Goal: Transaction & Acquisition: Book appointment/travel/reservation

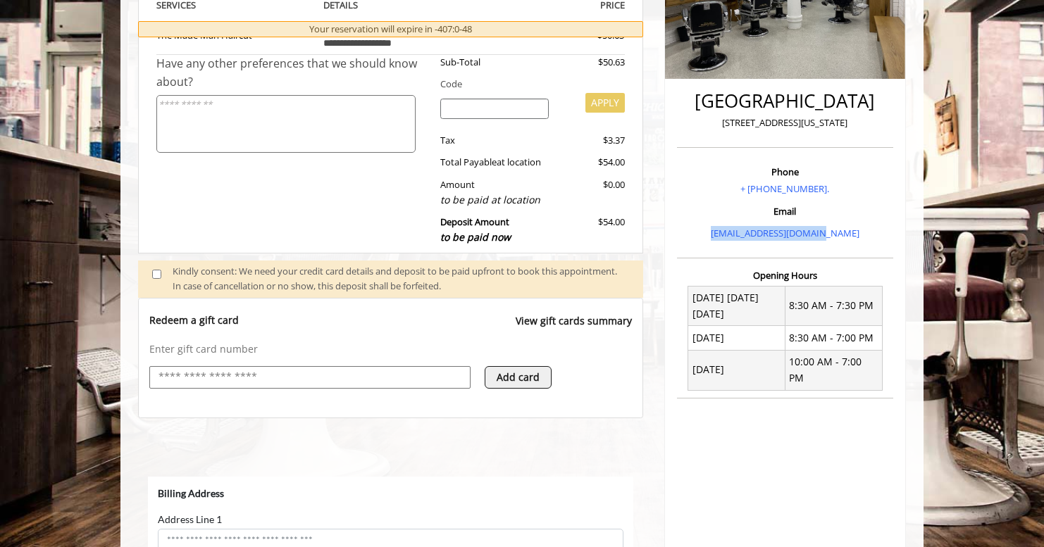
scroll to position [289, 0]
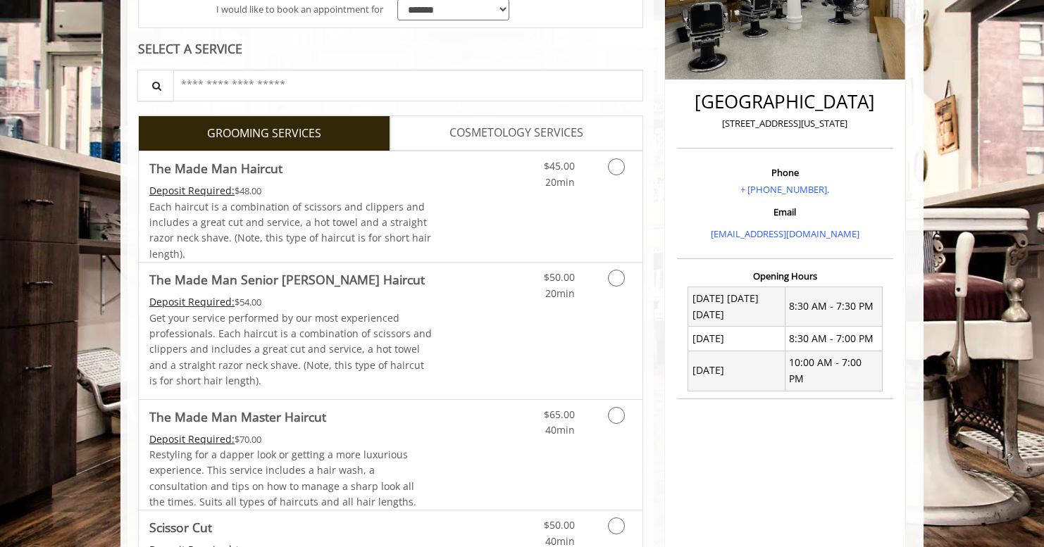
scroll to position [310, 0]
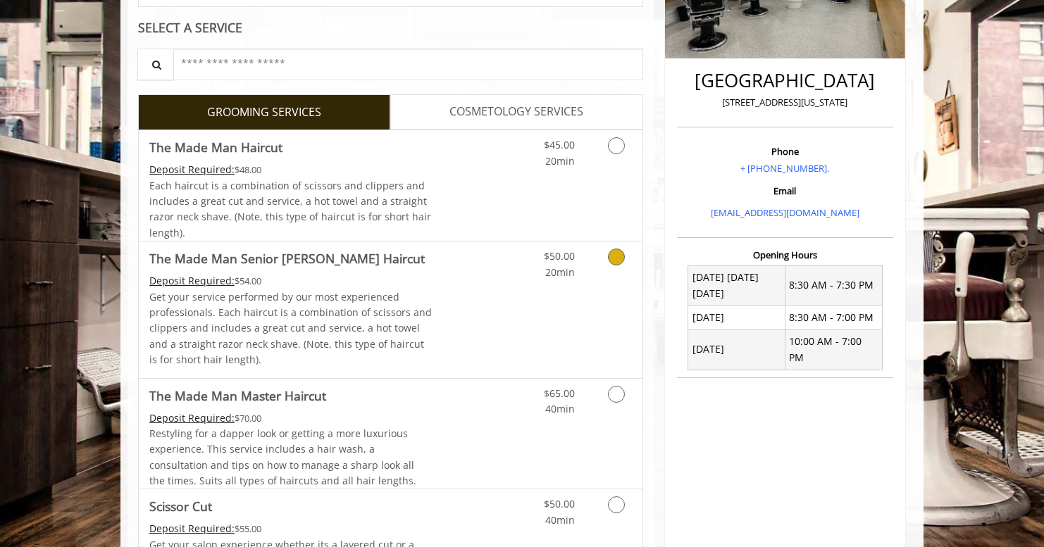
click at [619, 256] on icon "Grooming services" at bounding box center [616, 257] width 17 height 17
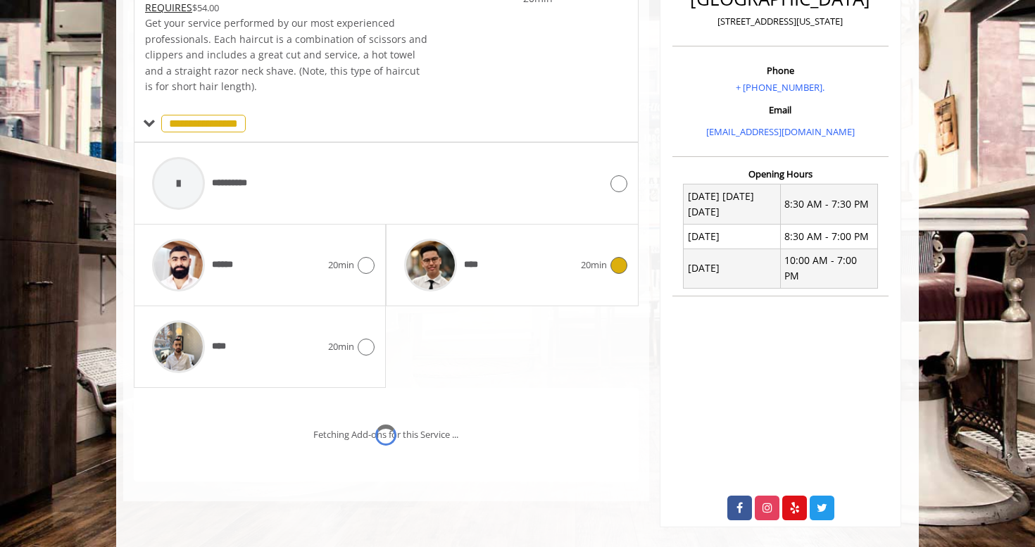
scroll to position [440, 0]
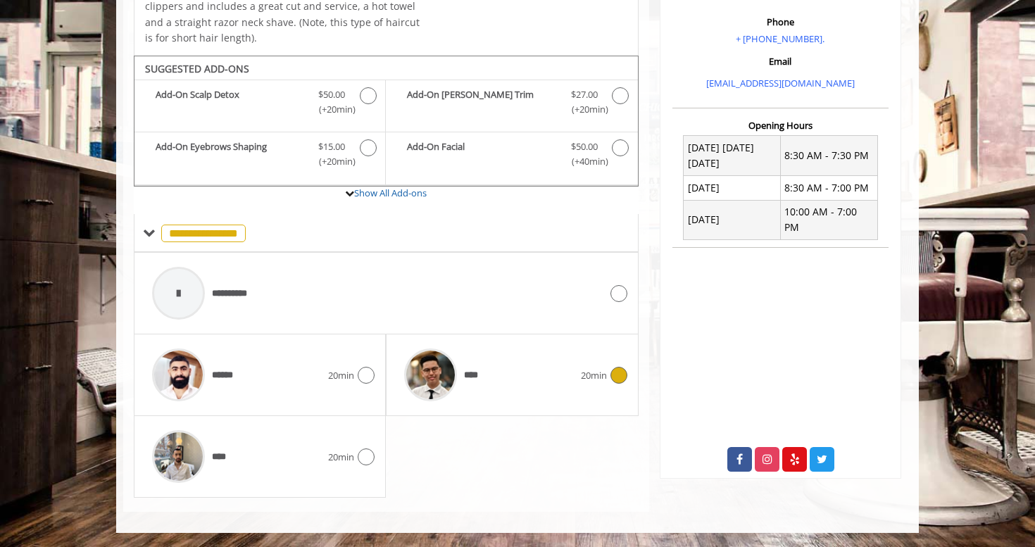
click at [617, 378] on icon at bounding box center [619, 375] width 17 height 17
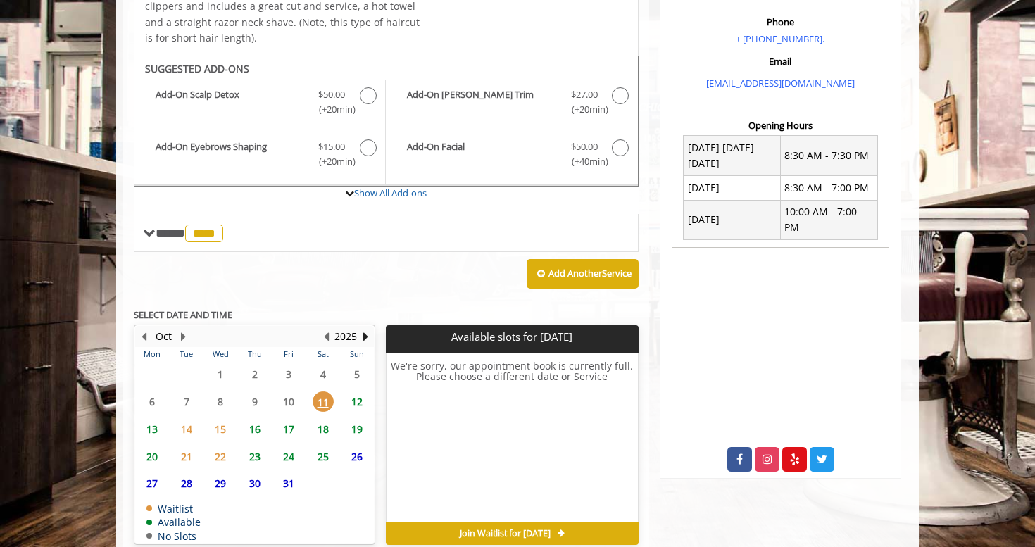
click at [256, 430] on span "16" at bounding box center [254, 429] width 21 height 20
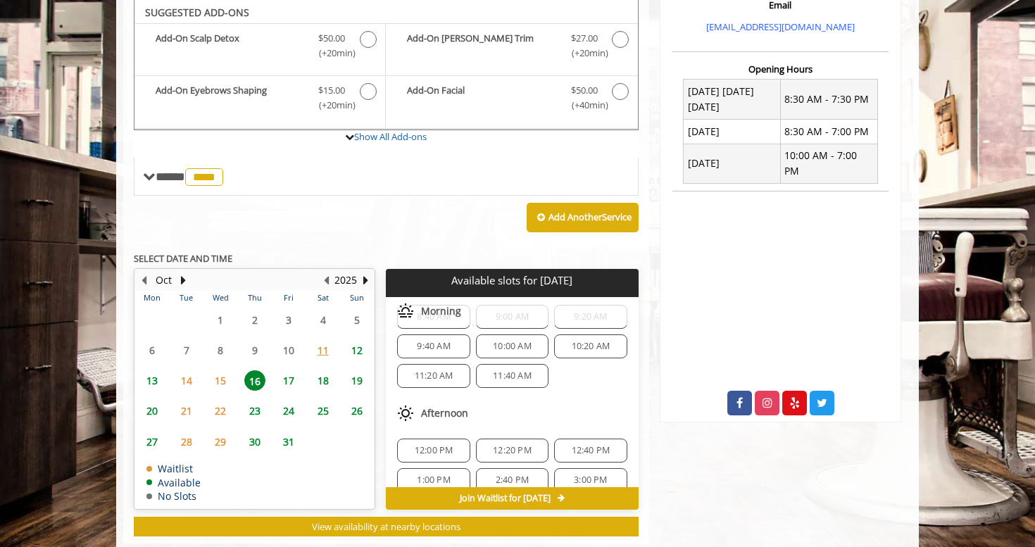
scroll to position [39, 0]
click at [285, 380] on span "17" at bounding box center [288, 381] width 21 height 20
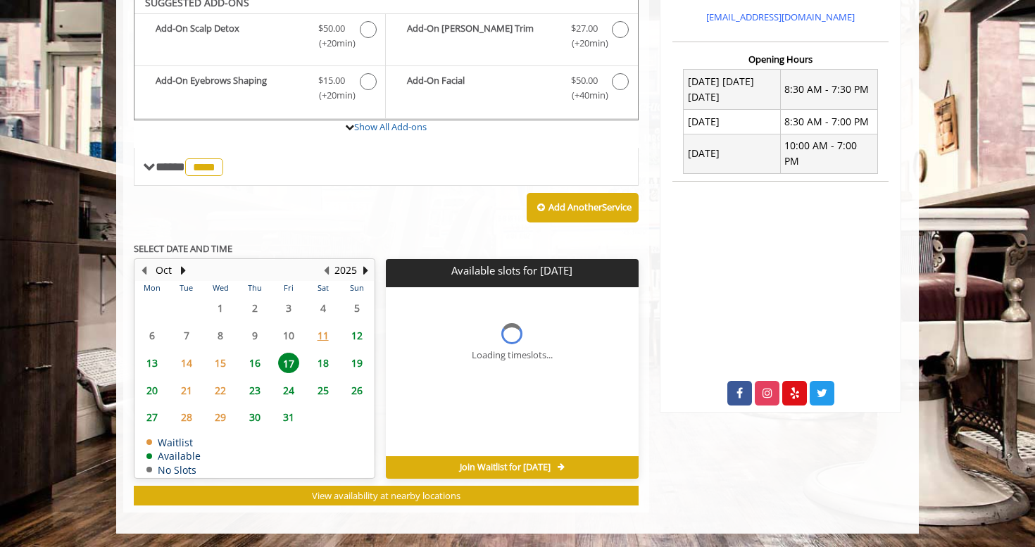
scroll to position [527, 0]
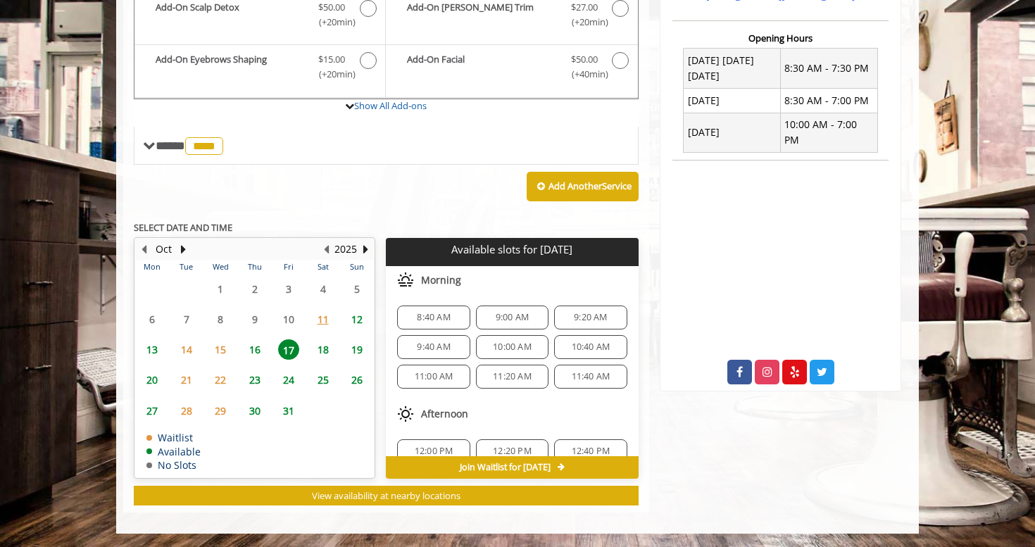
click at [257, 348] on span "16" at bounding box center [254, 350] width 21 height 20
click at [285, 349] on span "17" at bounding box center [288, 350] width 21 height 20
click at [250, 350] on span "16" at bounding box center [254, 350] width 21 height 20
click at [290, 351] on span "17" at bounding box center [288, 350] width 21 height 20
click at [435, 378] on span "11:00 AM" at bounding box center [434, 376] width 39 height 11
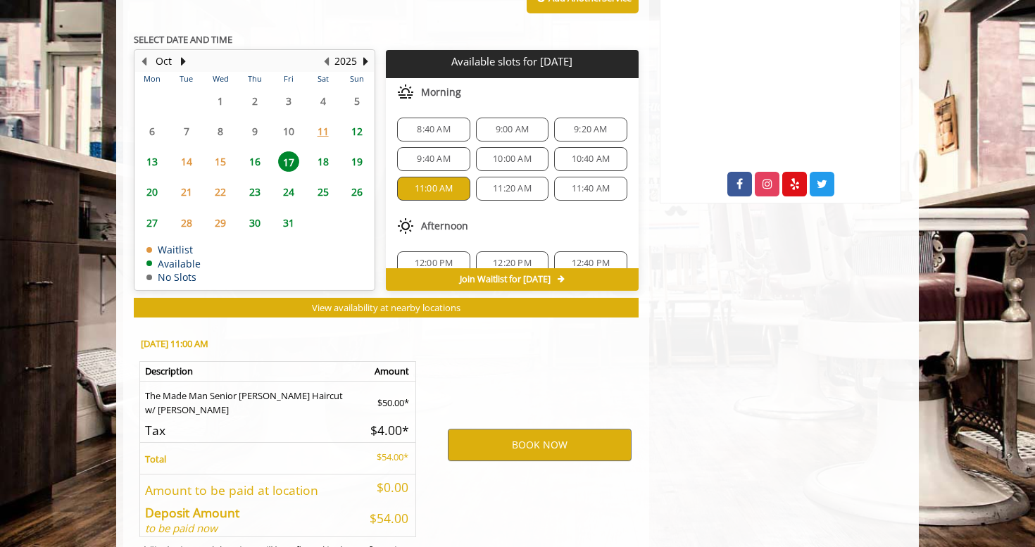
scroll to position [782, 0]
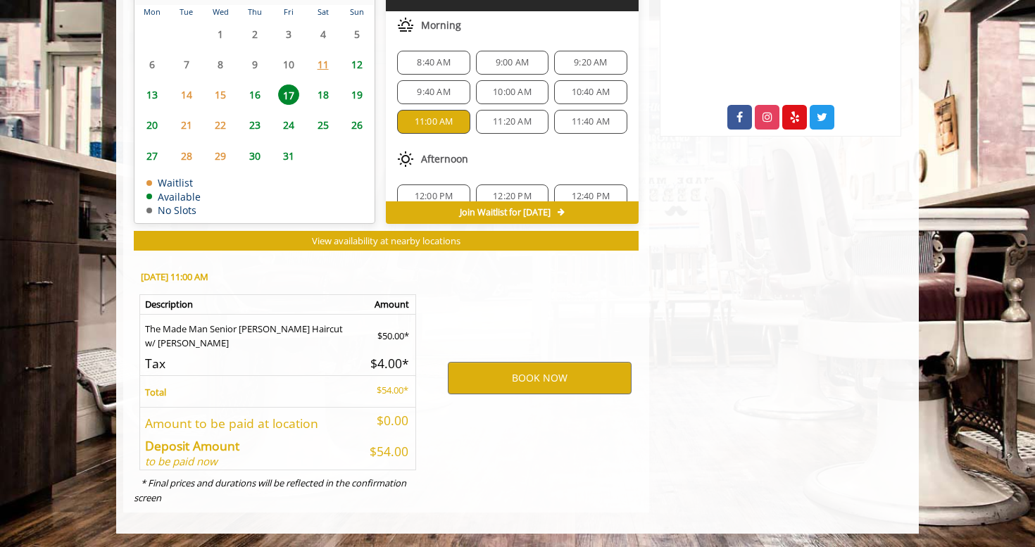
click at [609, 94] on span "10:40 AM" at bounding box center [591, 92] width 60 height 11
click at [450, 120] on span "11:00 AM" at bounding box center [434, 121] width 39 height 11
click at [563, 387] on button "BOOK NOW" at bounding box center [540, 378] width 184 height 32
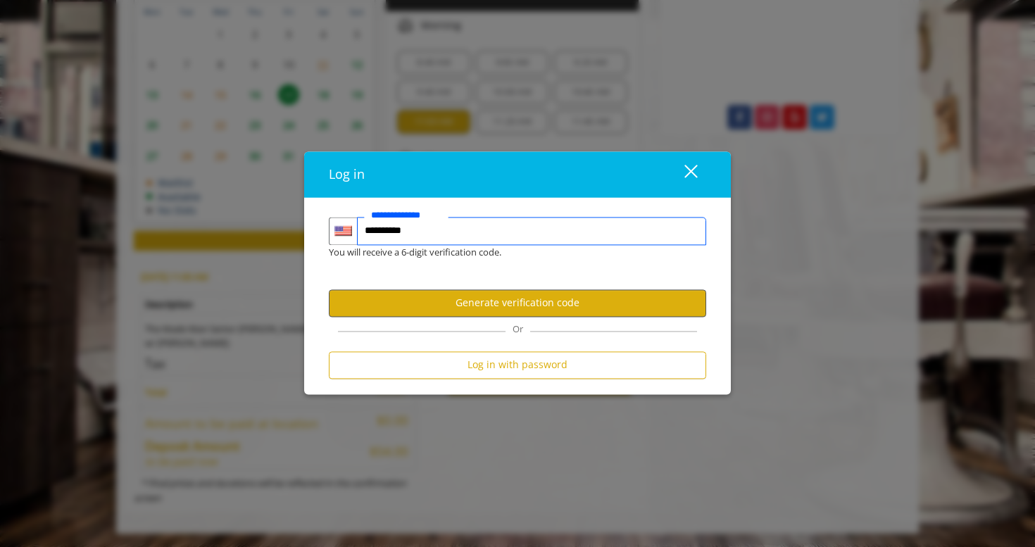
type input "**********"
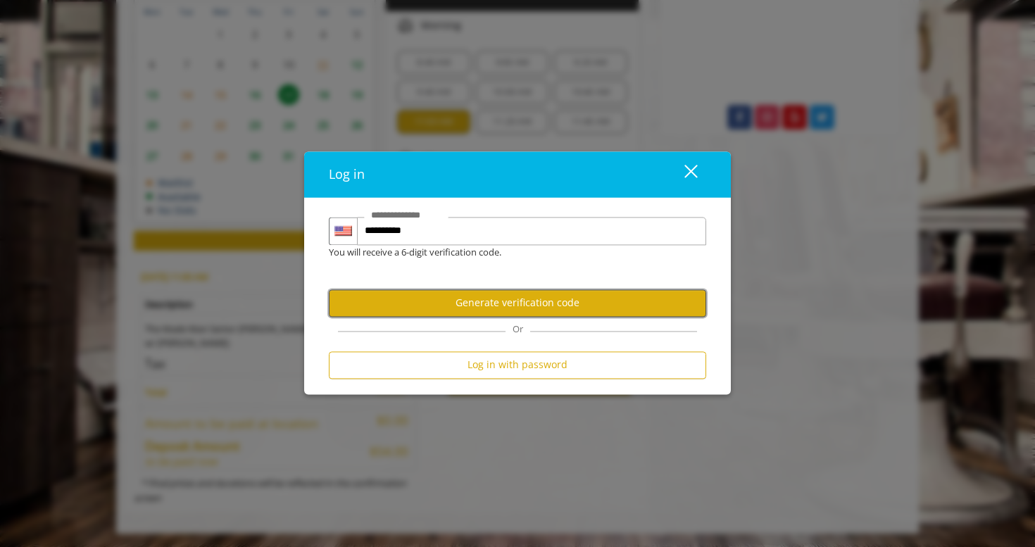
click at [561, 299] on button "Generate verification code" at bounding box center [518, 303] width 378 height 27
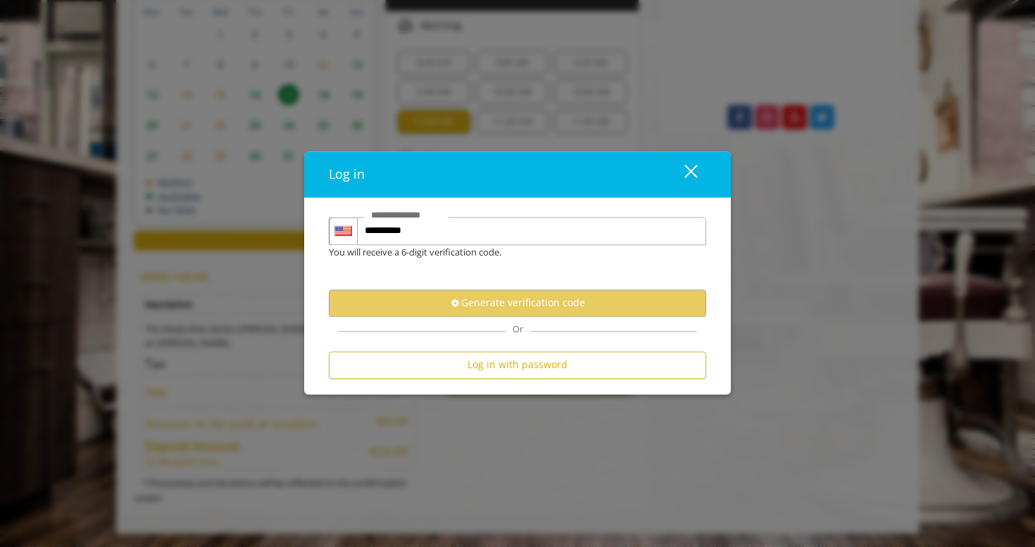
scroll to position [0, 0]
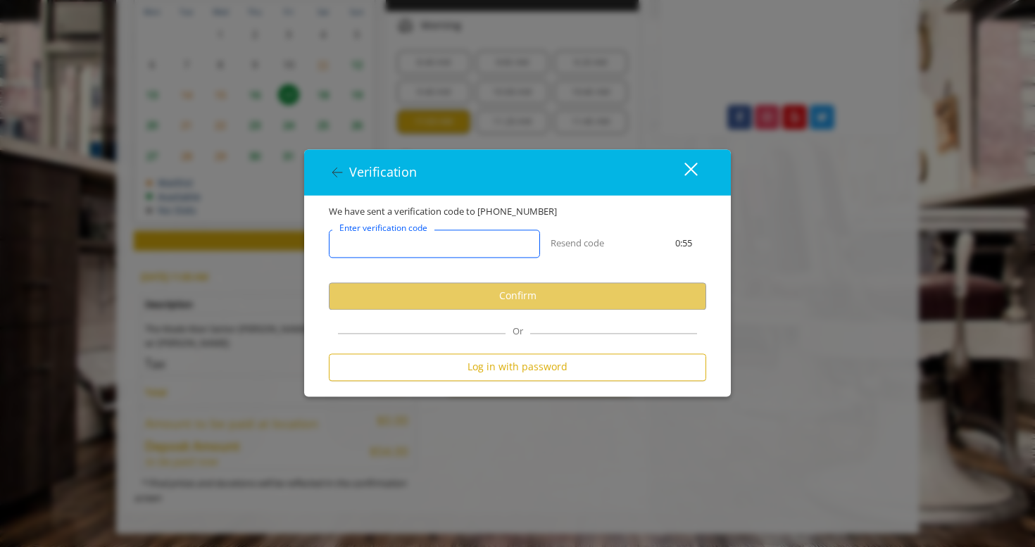
click at [509, 245] on input "Enter verification code" at bounding box center [434, 244] width 211 height 28
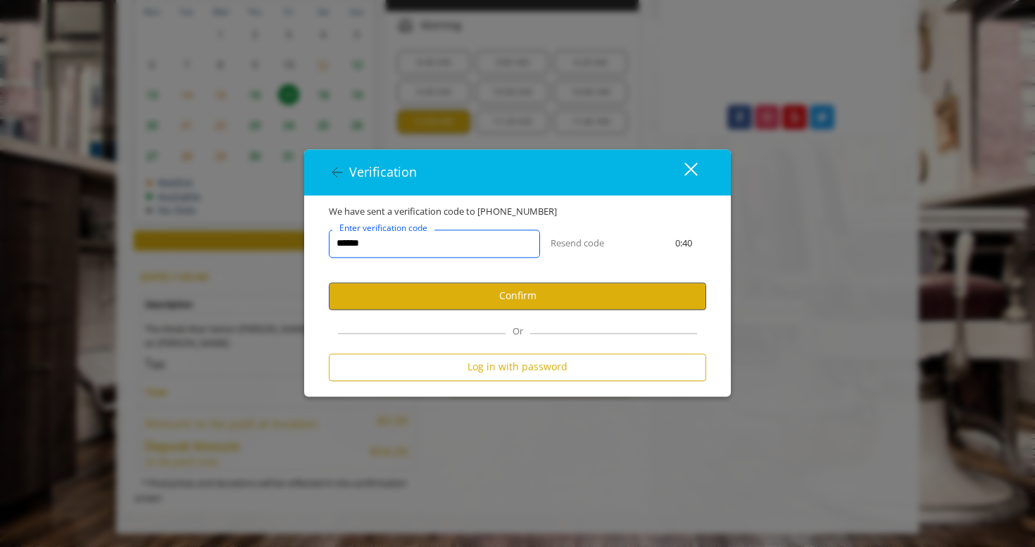
type input "******"
click at [559, 291] on button "Confirm" at bounding box center [518, 295] width 378 height 27
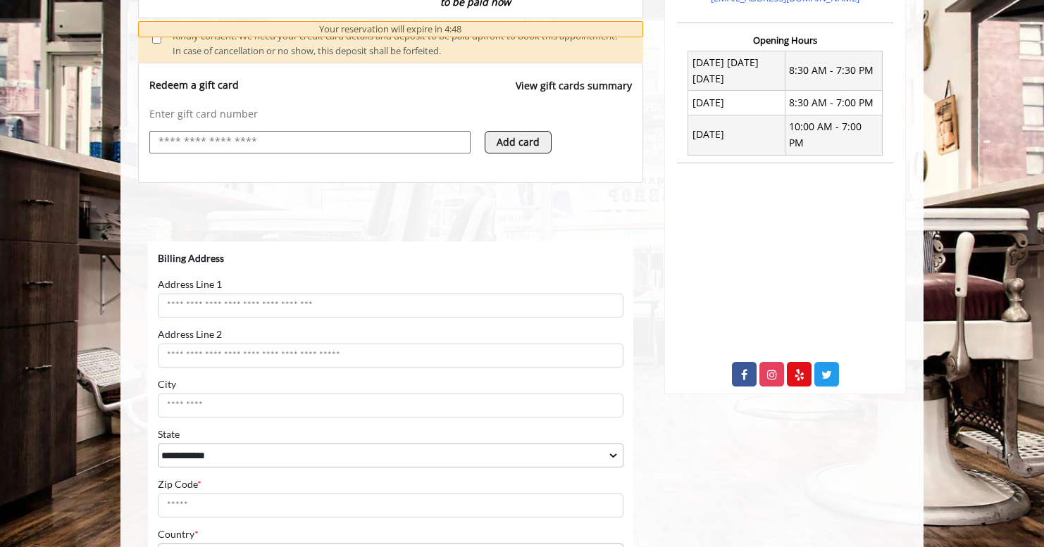
scroll to position [533, 0]
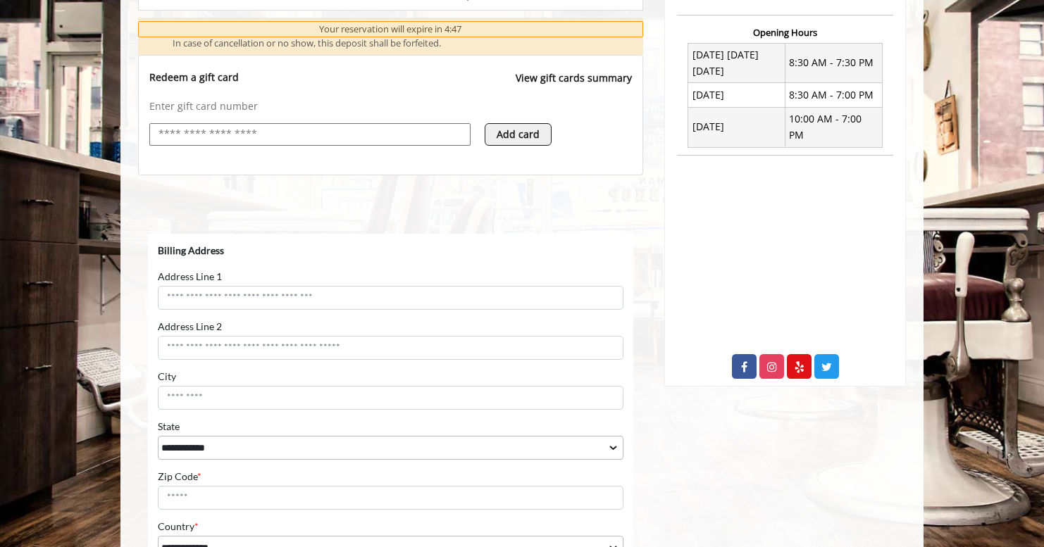
click at [321, 293] on input "Address Line 1" at bounding box center [391, 298] width 466 height 24
type input "**********"
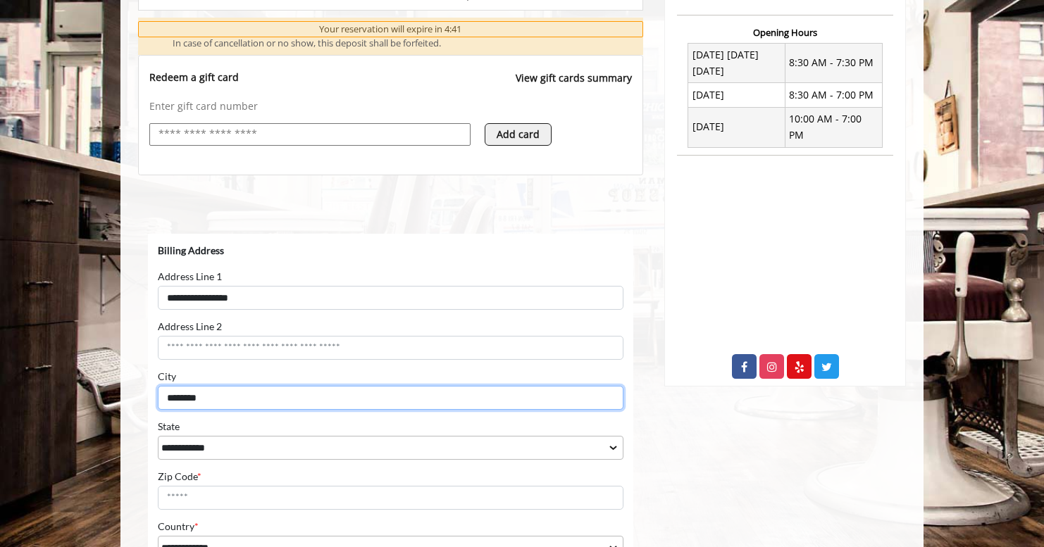
type input "********"
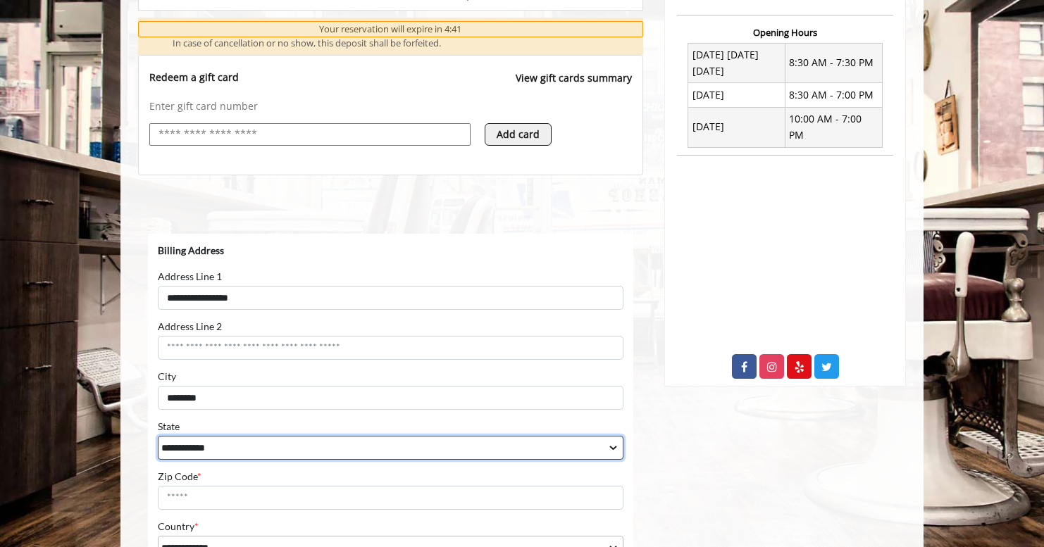
select select "**"
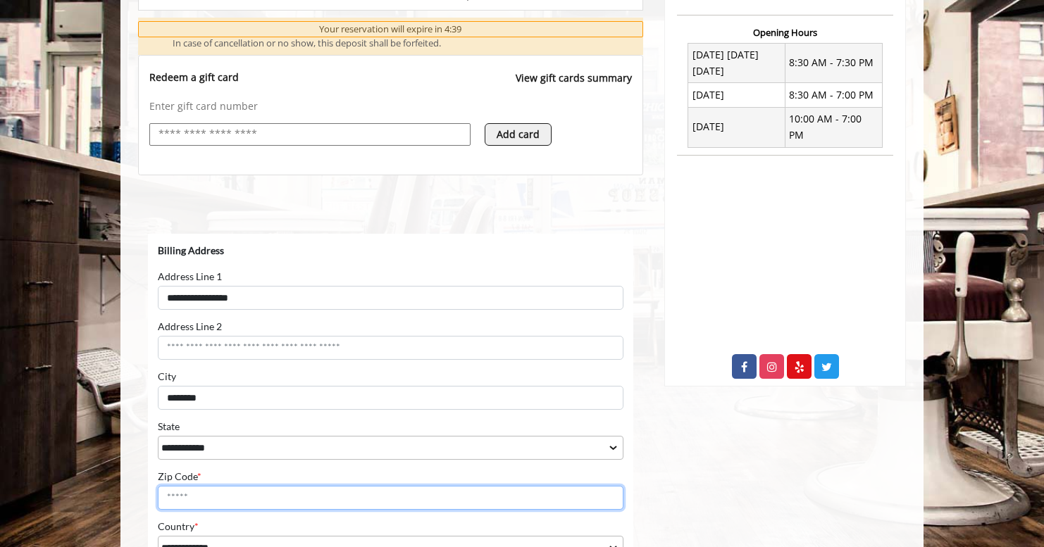
click at [273, 499] on input "Zip Code *" at bounding box center [391, 498] width 466 height 24
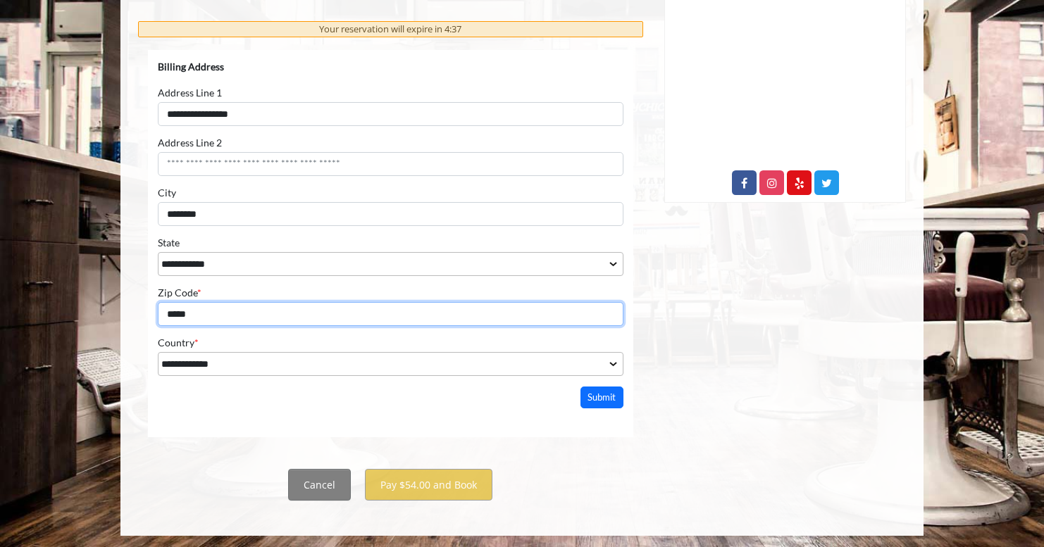
scroll to position [718, 0]
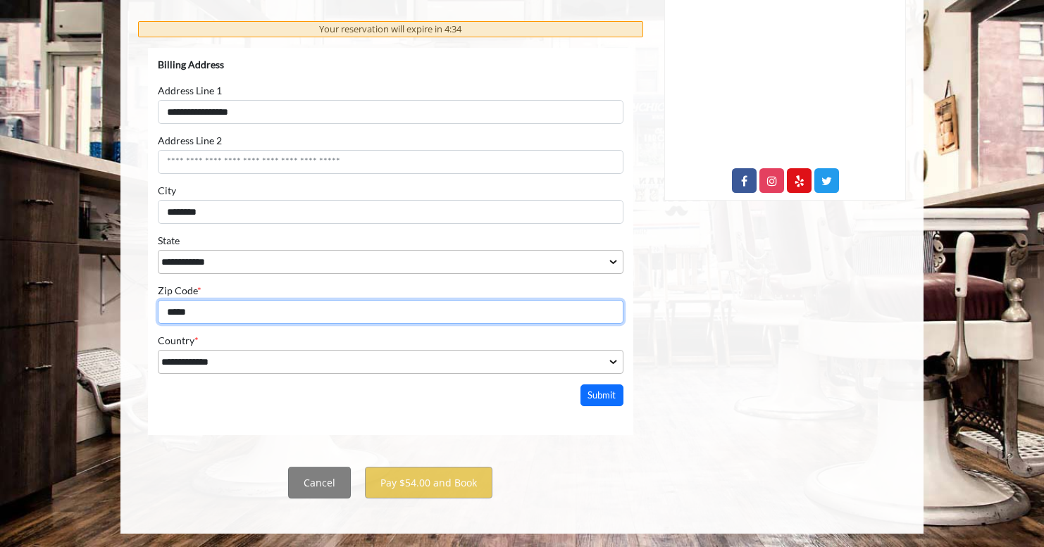
type input "*****"
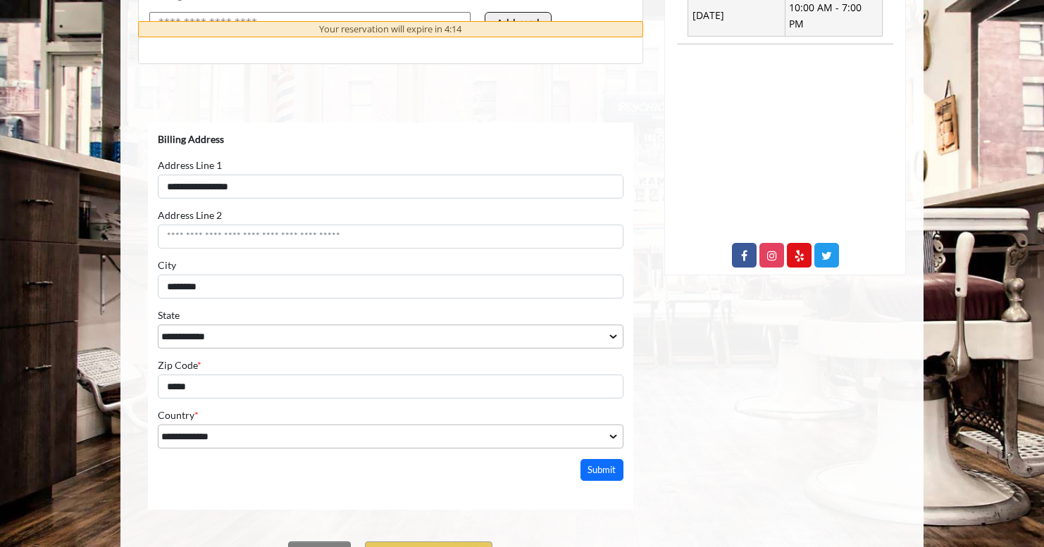
scroll to position [719, 0]
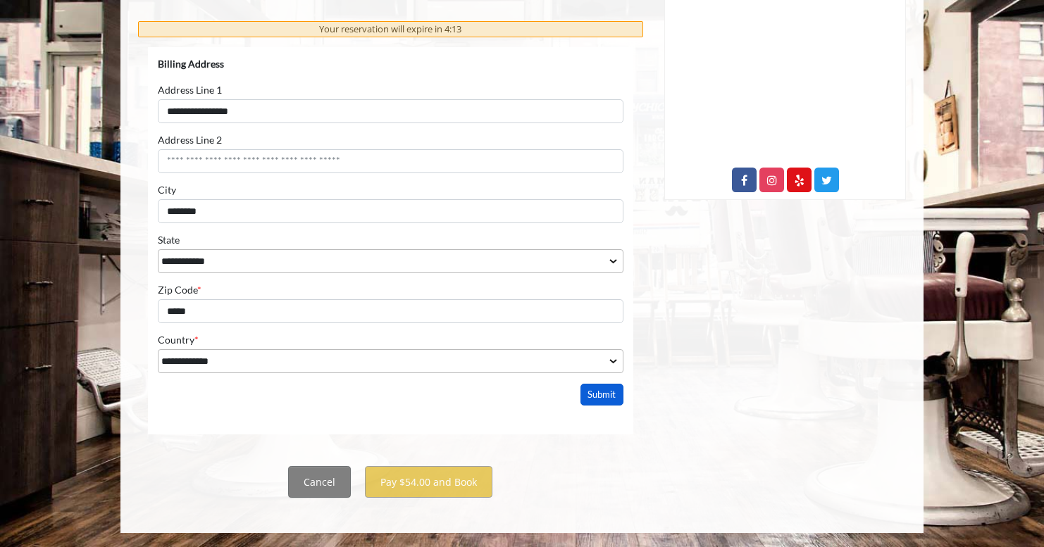
click at [599, 391] on button "Submit" at bounding box center [602, 395] width 44 height 22
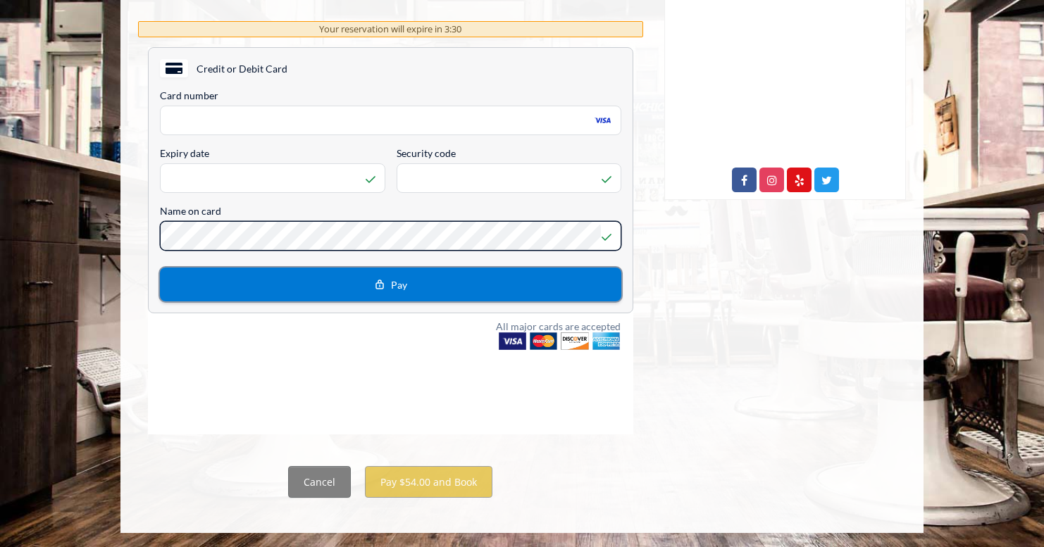
click at [452, 293] on button "Pay" at bounding box center [390, 285] width 461 height 34
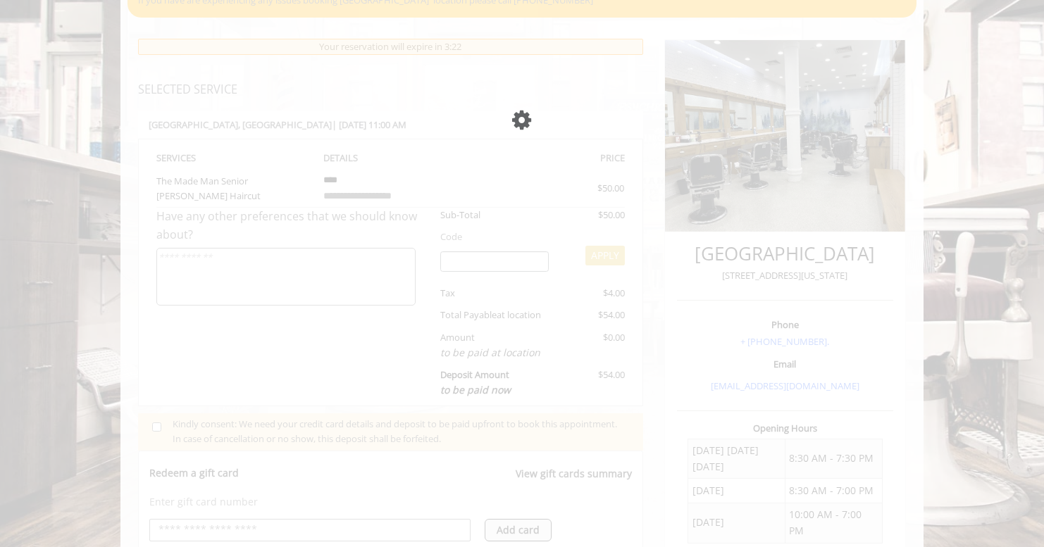
scroll to position [133, 0]
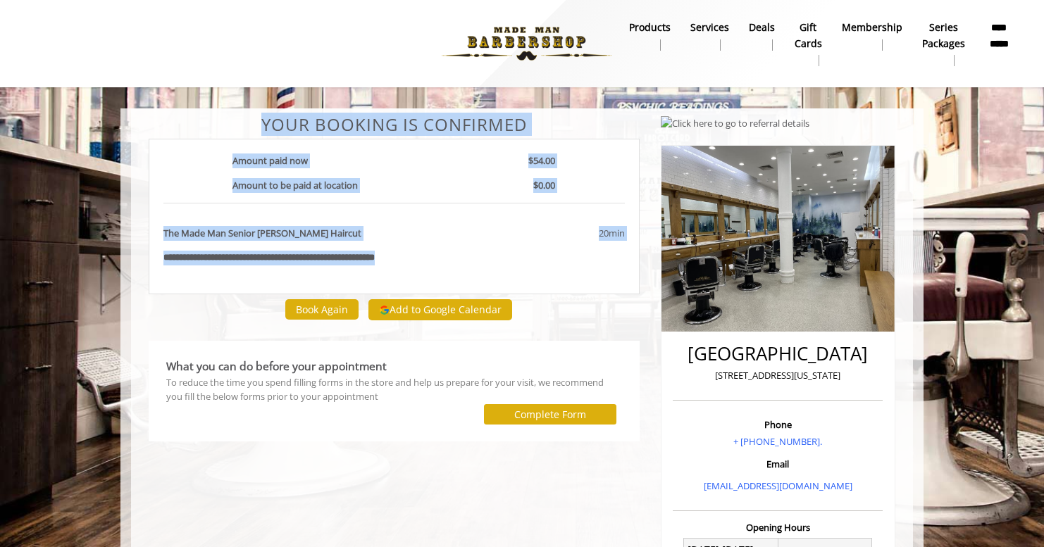
drag, startPoint x: 231, startPoint y: 127, endPoint x: 461, endPoint y: 273, distance: 272.6
click at [461, 273] on div "**********" at bounding box center [394, 205] width 512 height 179
copy div "Your Booking is confirmed [PERSON_NAME] paid now $54.00 Amount to be paid at lo…"
click at [456, 316] on button "Add to Google Calendar" at bounding box center [440, 309] width 144 height 21
